Goal: Understand process/instructions: Learn how to perform a task or action

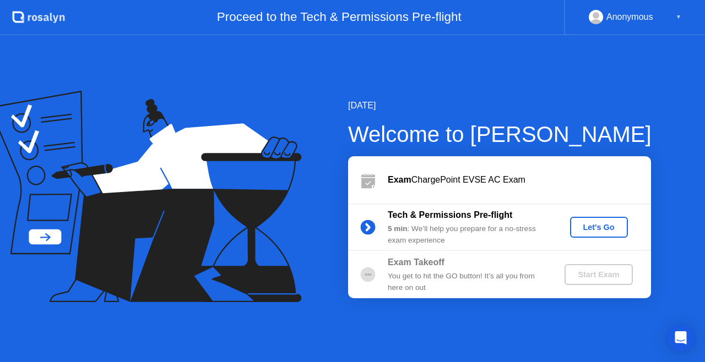
click at [590, 223] on div "Let's Go" at bounding box center [598, 227] width 49 height 9
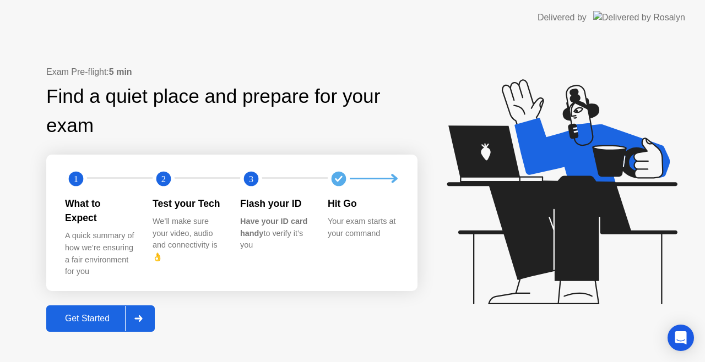
click at [133, 317] on div at bounding box center [138, 318] width 26 height 25
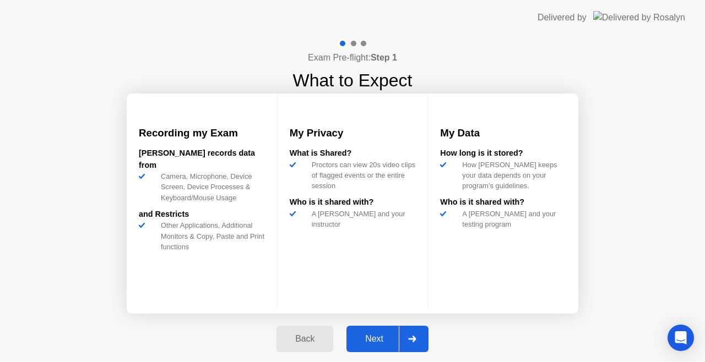
click at [408, 341] on icon at bounding box center [412, 339] width 8 height 7
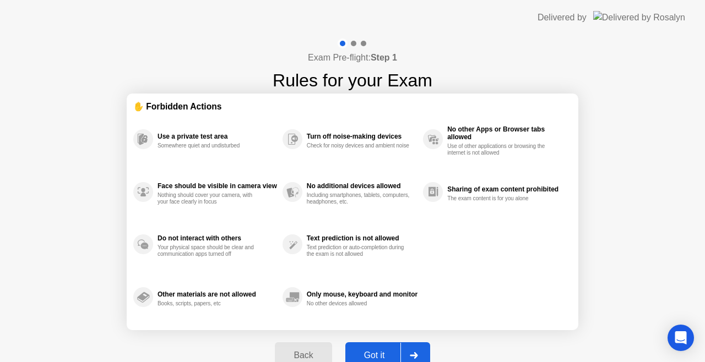
click at [400, 343] on div at bounding box center [413, 355] width 26 height 25
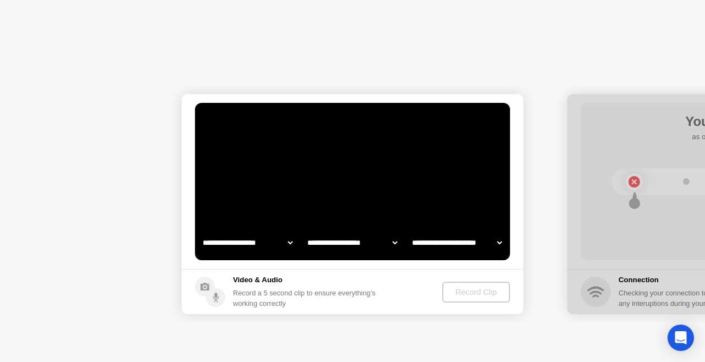
select select "**********"
select select "*******"
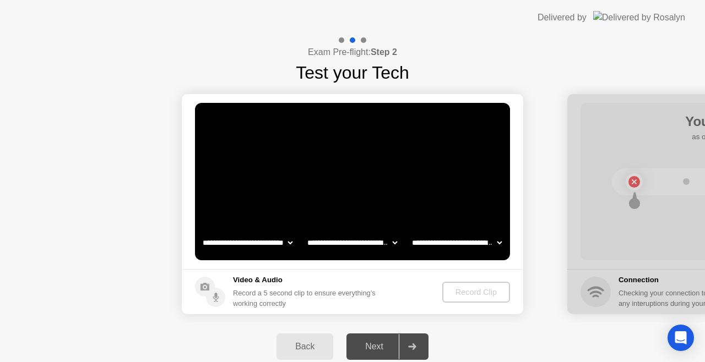
drag, startPoint x: 423, startPoint y: 241, endPoint x: 419, endPoint y: 252, distance: 11.7
click at [423, 241] on select "**********" at bounding box center [457, 243] width 94 height 22
select select "**********"
click at [410, 232] on select "**********" at bounding box center [457, 243] width 94 height 22
drag, startPoint x: 271, startPoint y: 237, endPoint x: 271, endPoint y: 244, distance: 6.6
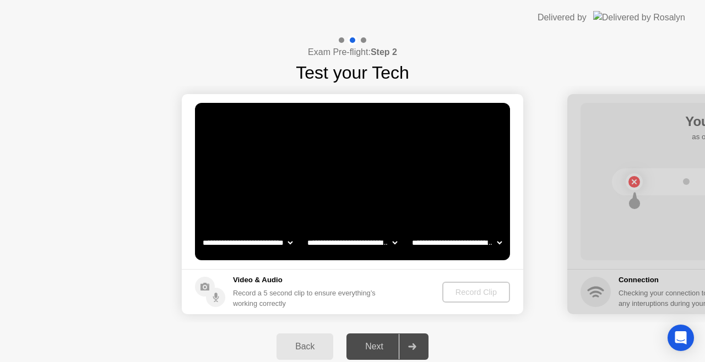
click at [271, 243] on select "**********" at bounding box center [247, 243] width 94 height 22
click at [200, 232] on select "**********" at bounding box center [247, 243] width 94 height 22
click at [454, 289] on div "Record Clip" at bounding box center [476, 292] width 59 height 9
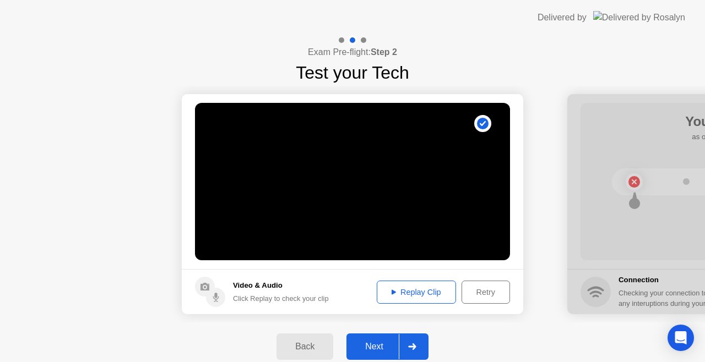
click at [406, 337] on div at bounding box center [412, 346] width 26 height 25
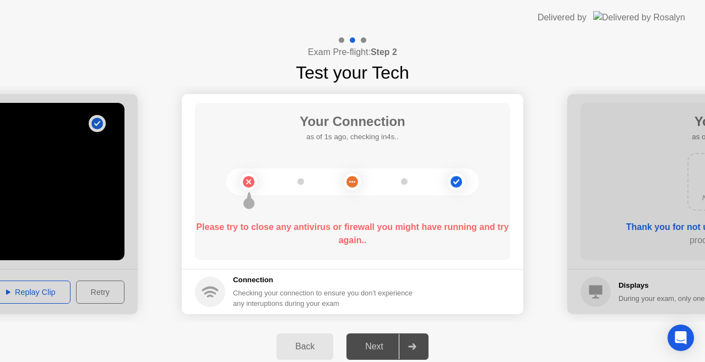
click at [400, 193] on div at bounding box center [352, 181] width 252 height 27
click at [463, 77] on div "Exam Pre-flight: Step 2 Test your Tech" at bounding box center [352, 60] width 705 height 51
click at [340, 41] on div at bounding box center [342, 40] width 6 height 6
click at [378, 347] on div "Next" at bounding box center [374, 347] width 49 height 10
click at [381, 347] on div "Next" at bounding box center [374, 347] width 49 height 10
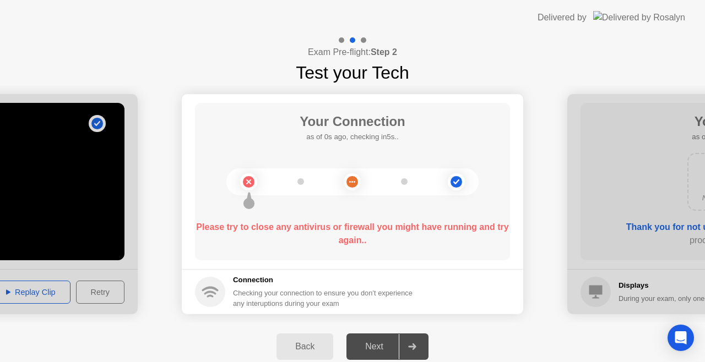
click at [381, 345] on div "Next" at bounding box center [374, 347] width 49 height 10
click at [381, 343] on div "Next" at bounding box center [374, 347] width 49 height 10
click at [381, 342] on div "Next" at bounding box center [374, 347] width 49 height 10
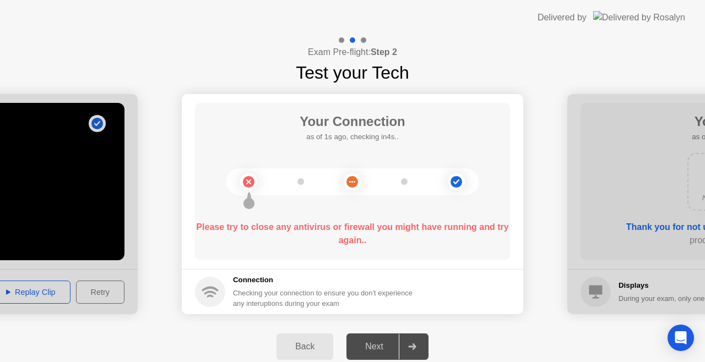
drag, startPoint x: 381, startPoint y: 340, endPoint x: 377, endPoint y: 347, distance: 7.9
click at [381, 342] on div "Next" at bounding box center [374, 347] width 49 height 10
click at [361, 44] on div at bounding box center [352, 40] width 32 height 10
click at [364, 40] on div at bounding box center [364, 40] width 6 height 6
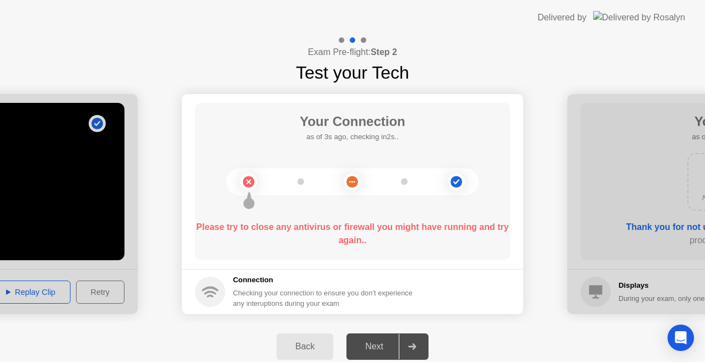
click at [364, 40] on div at bounding box center [364, 40] width 6 height 6
click at [364, 42] on div at bounding box center [364, 40] width 6 height 6
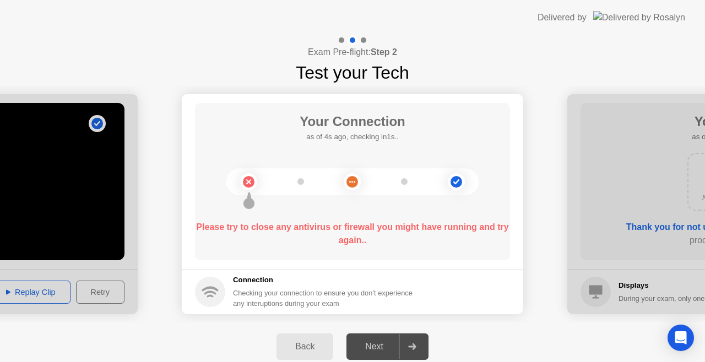
click at [363, 42] on div at bounding box center [364, 40] width 6 height 6
click at [352, 42] on div at bounding box center [352, 40] width 10 height 10
click at [638, 19] on img at bounding box center [639, 17] width 92 height 13
click at [689, 335] on div "Open Intercom Messenger" at bounding box center [680, 338] width 29 height 29
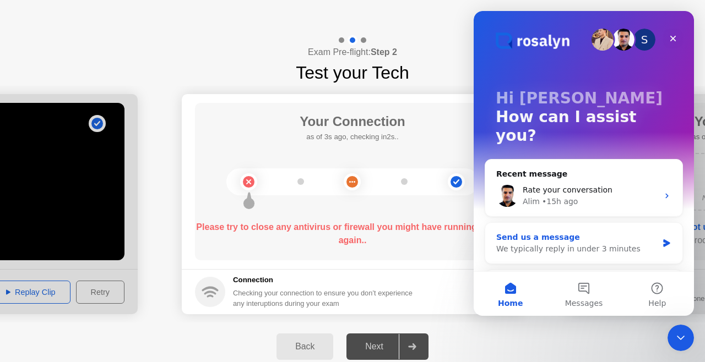
scroll to position [110, 0]
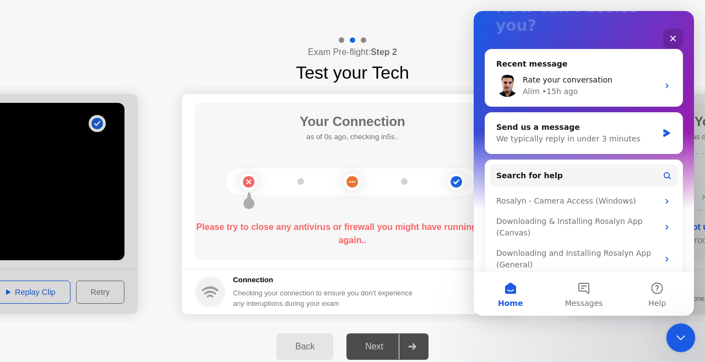
click at [670, 330] on div at bounding box center [680, 338] width 29 height 29
click at [673, 330] on icon "Close Intercom Messenger" at bounding box center [678, 336] width 13 height 13
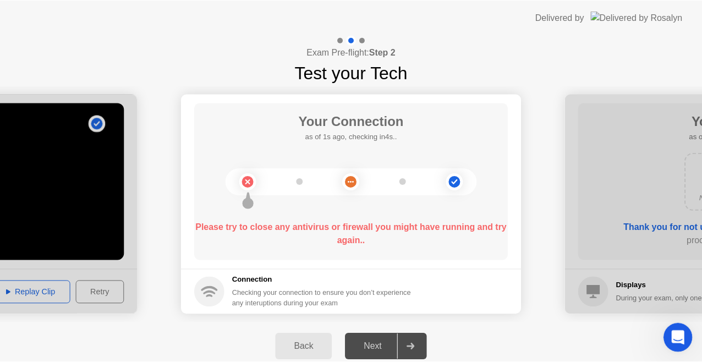
scroll to position [0, 0]
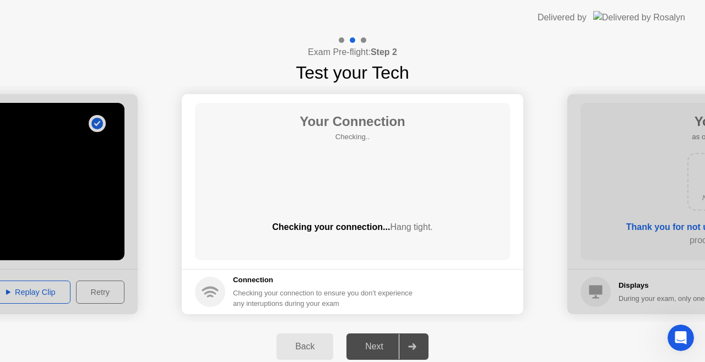
click at [469, 25] on header "Delivered by" at bounding box center [352, 17] width 705 height 35
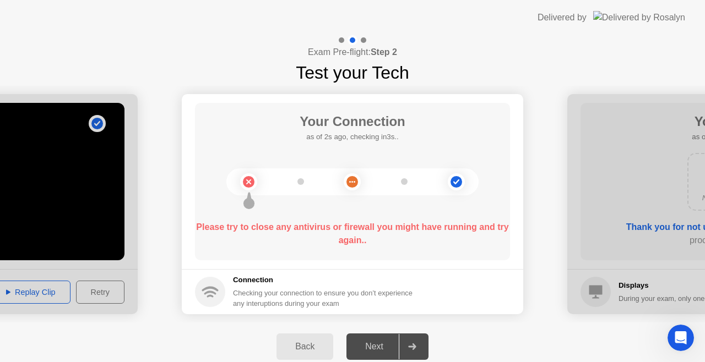
click at [512, 325] on div "Back Next" at bounding box center [352, 347] width 705 height 48
